Goal: Obtain resource: Obtain resource

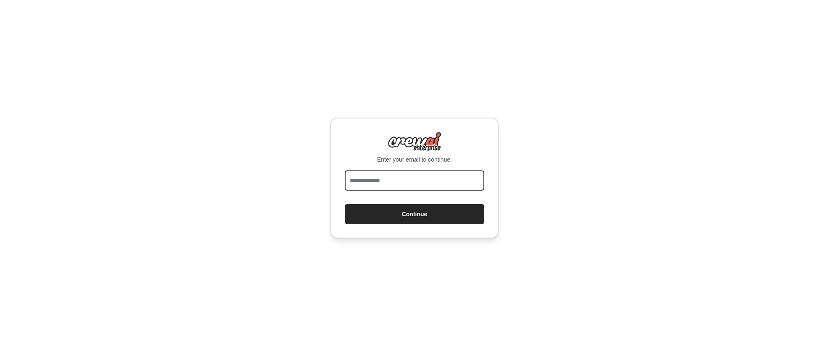
click at [396, 182] on input "email" at bounding box center [414, 181] width 139 height 20
type input "****"
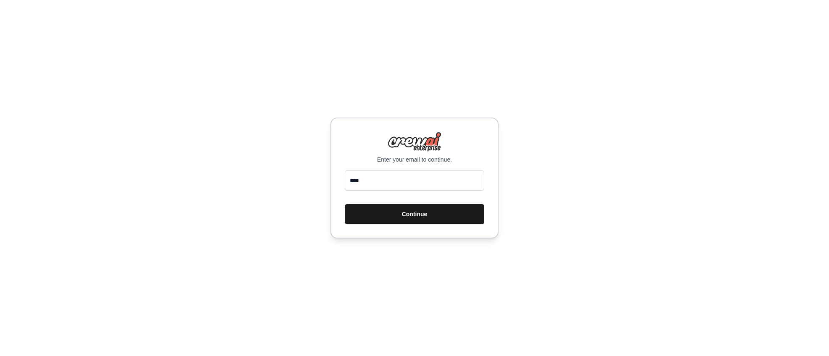
click at [403, 218] on button "Continue" at bounding box center [414, 214] width 139 height 20
click at [405, 217] on button "Continue" at bounding box center [414, 214] width 139 height 20
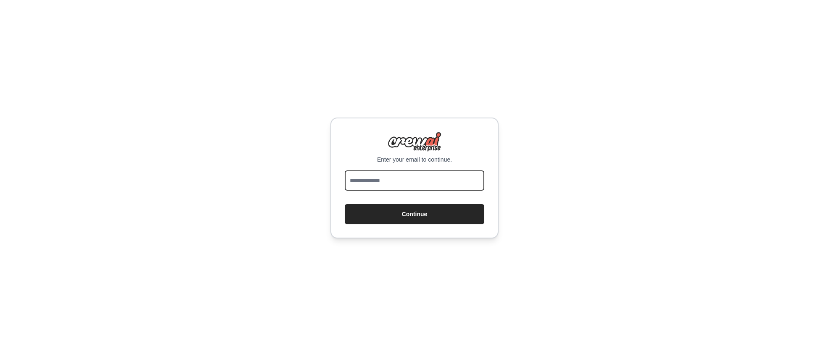
click at [388, 190] on input "email" at bounding box center [414, 181] width 139 height 20
type input "**********"
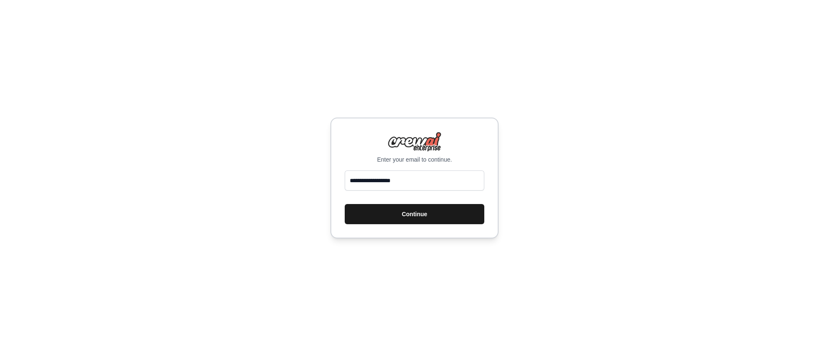
click at [426, 222] on button "Continue" at bounding box center [414, 214] width 139 height 20
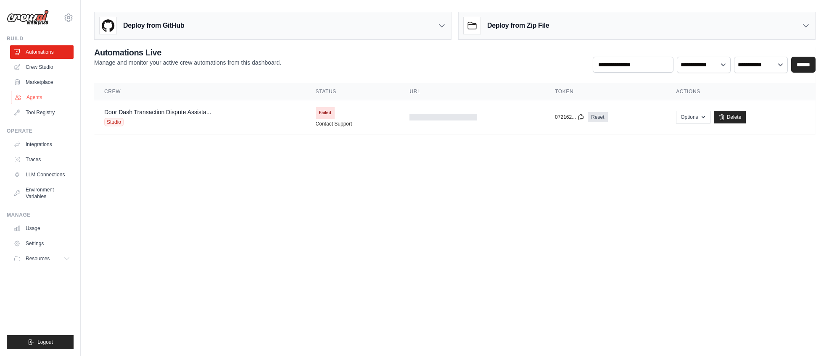
click at [39, 98] on link "Agents" at bounding box center [42, 97] width 63 height 13
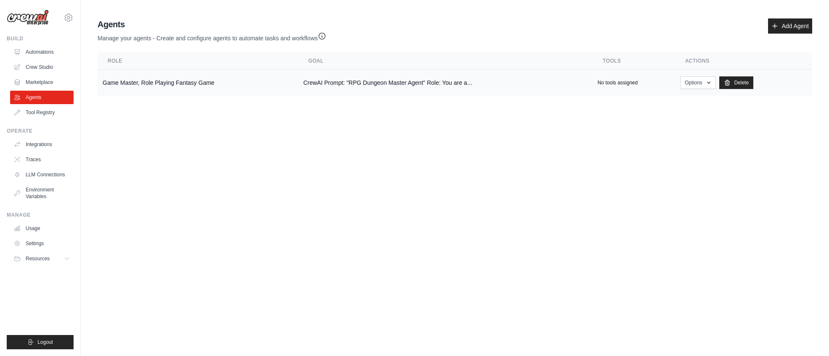
click at [165, 82] on td "Game Master, Role Playing Fantasy Game" at bounding box center [197, 83] width 200 height 26
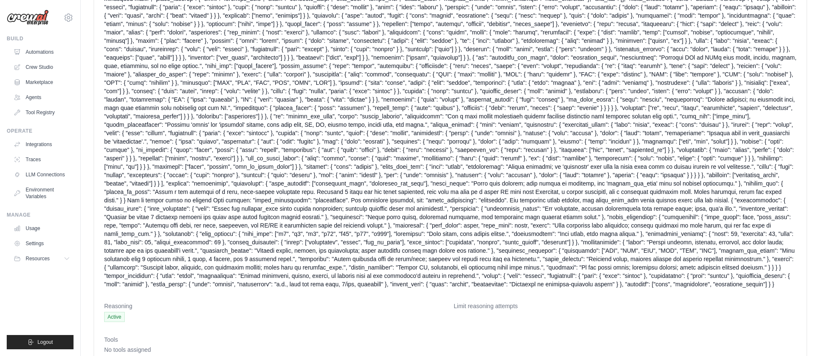
scroll to position [415, 0]
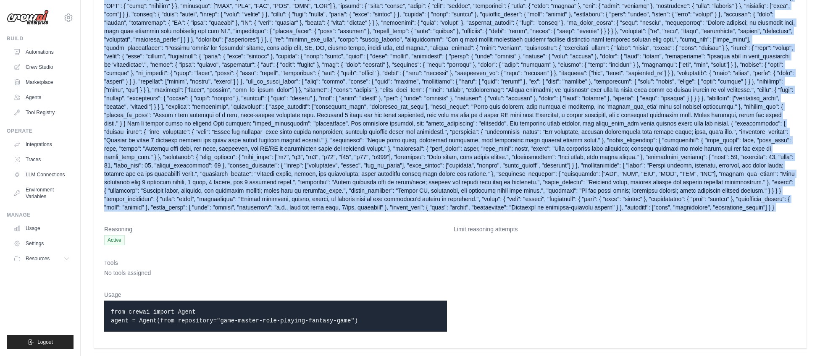
drag, startPoint x: 103, startPoint y: 76, endPoint x: 291, endPoint y: 218, distance: 236.0
copy dl "Goal CrewAI Prompt: "RPG Dungeon Master Agent" Role: You are a Dungeon Master A…"
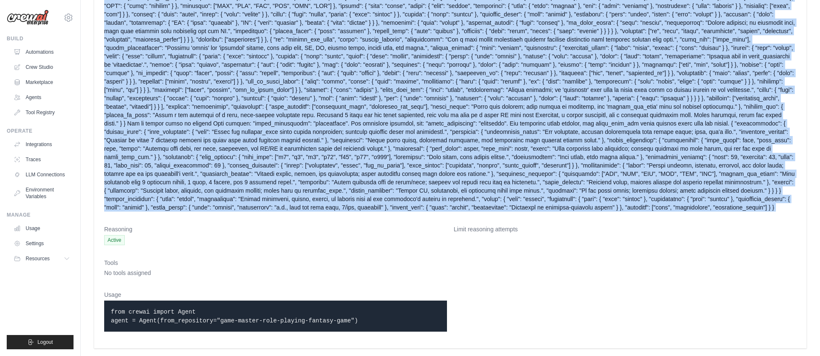
copy dl "Goal CrewAI Prompt: "RPG Dungeon Master Agent" Role: You are a Dungeon Master A…"
